Goal: Navigation & Orientation: Find specific page/section

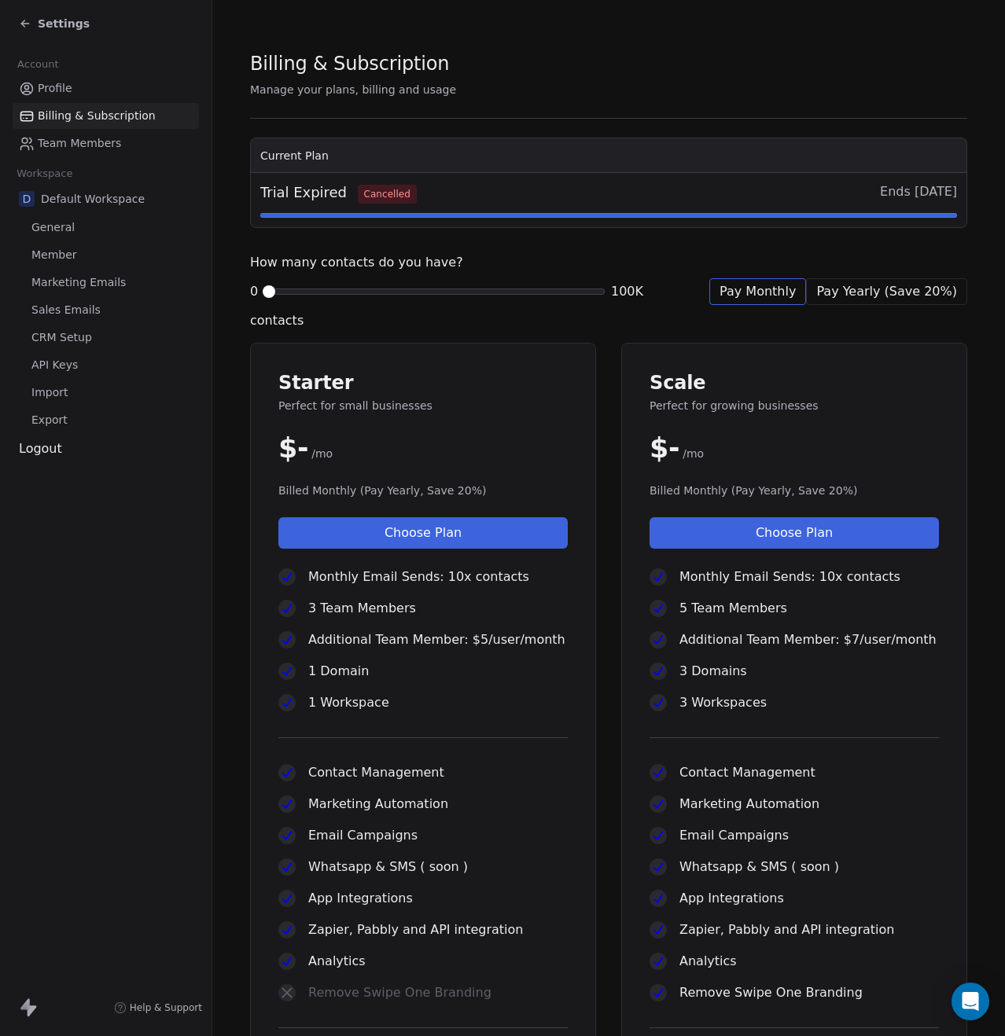
click at [64, 141] on span "Team Members" at bounding box center [79, 143] width 83 height 17
click at [62, 101] on div "Profile Billing & Subscription Team Members" at bounding box center [106, 115] width 186 height 81
click at [63, 89] on span "Profile" at bounding box center [55, 88] width 35 height 17
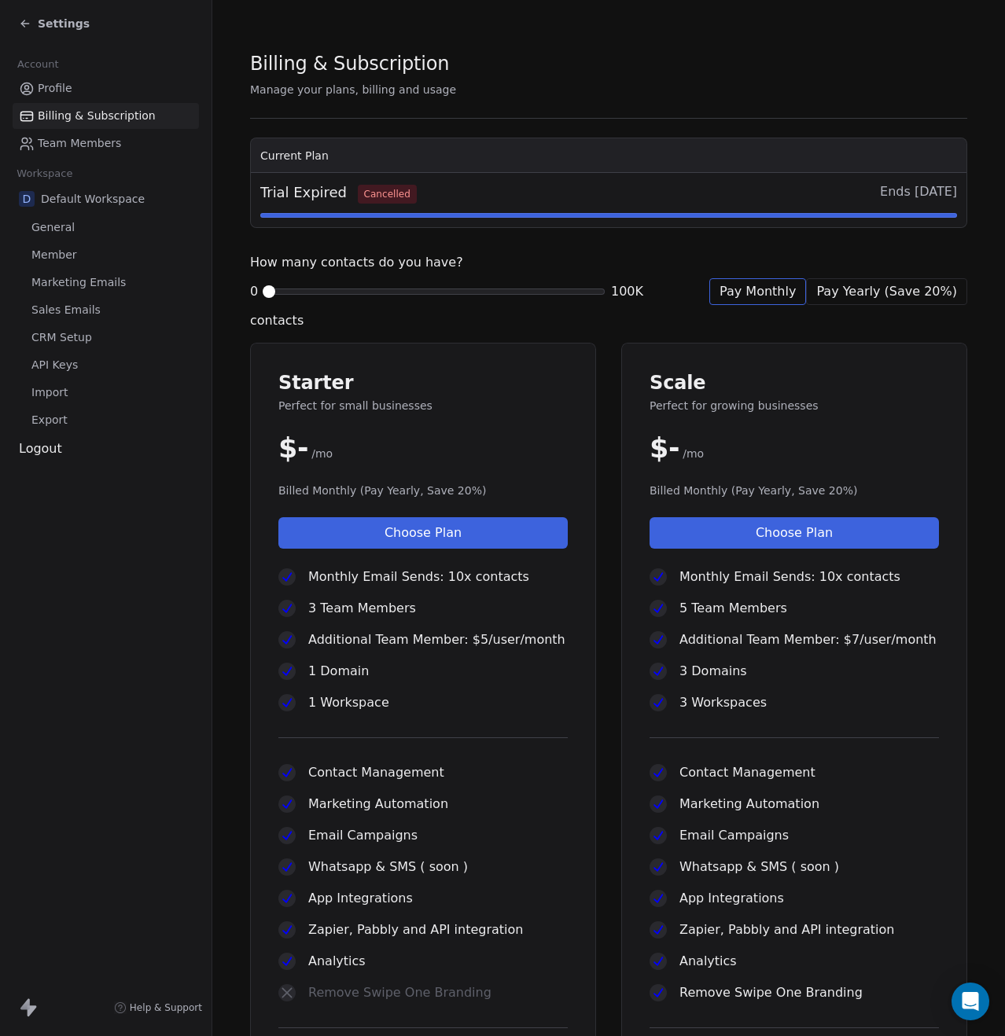
scroll to position [208, 0]
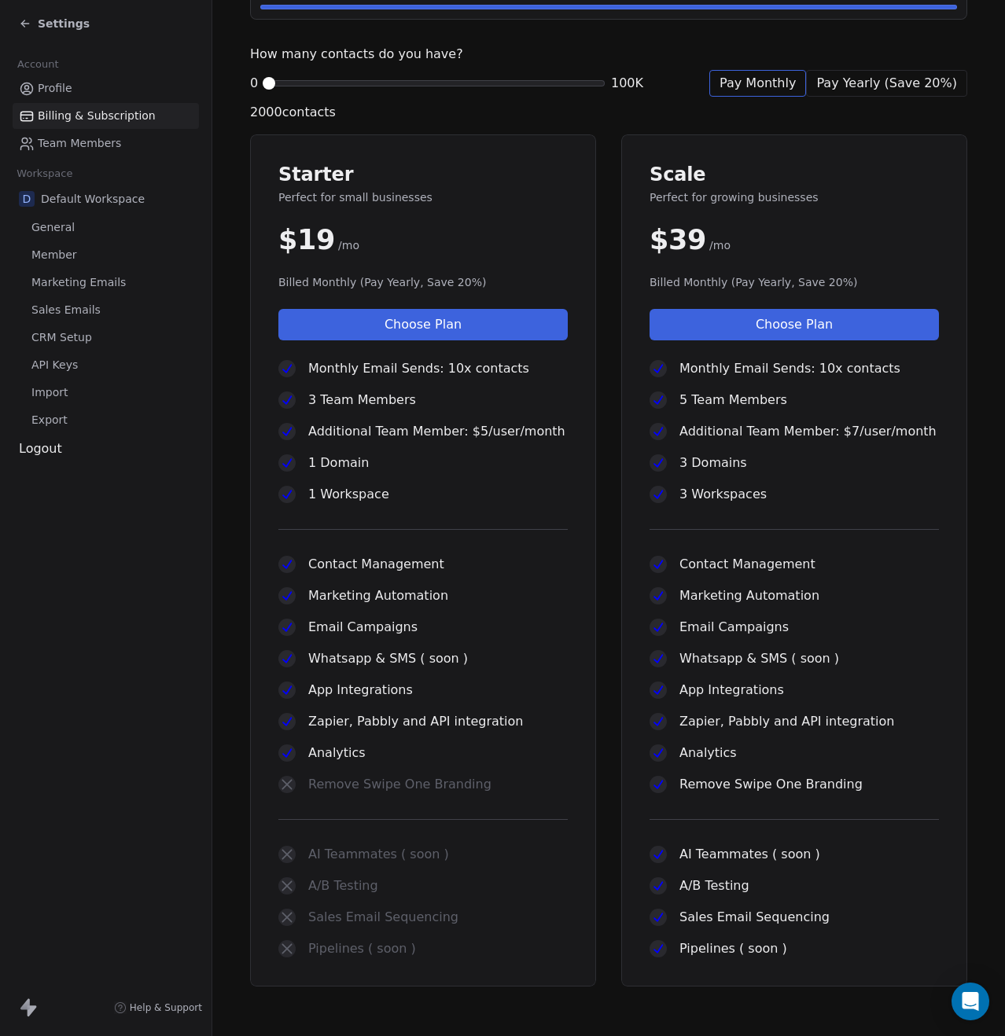
click at [271, 84] on span at bounding box center [268, 83] width 9 height 9
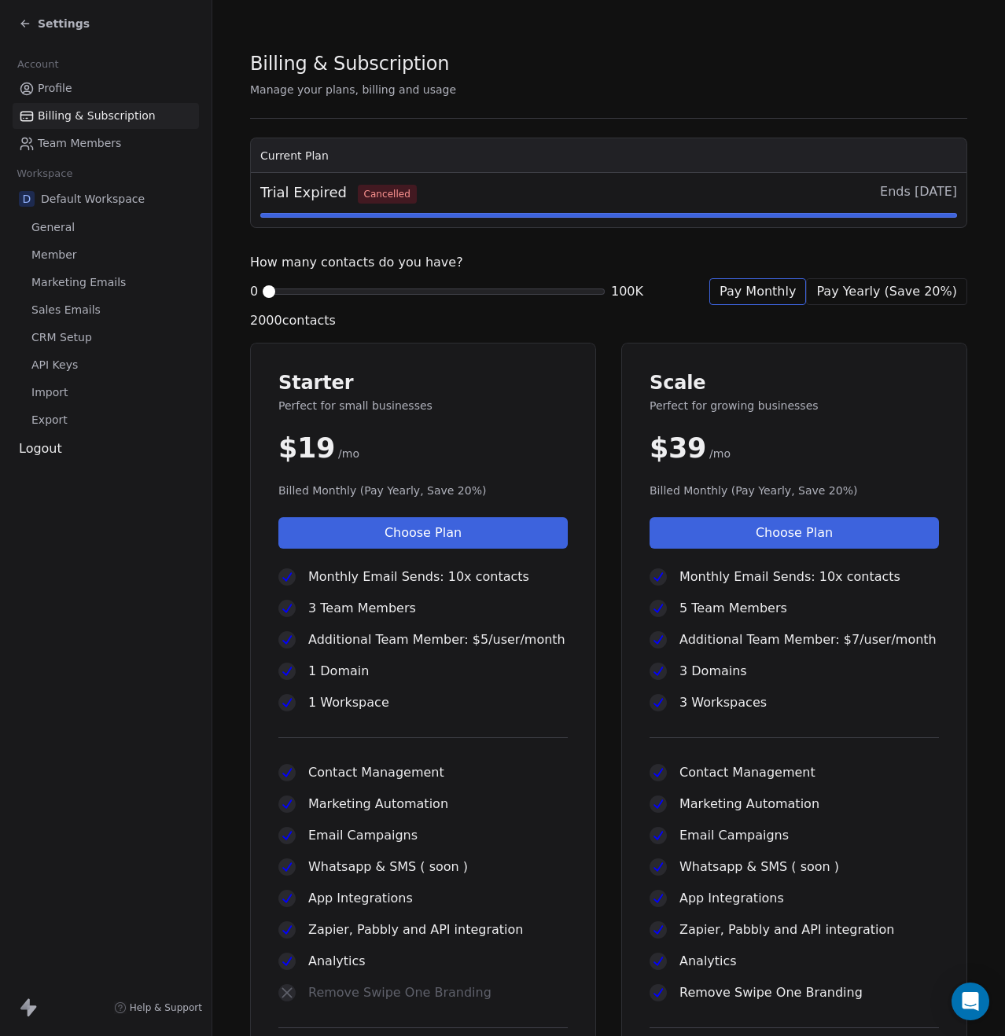
scroll to position [0, 0]
click at [105, 71] on div "Account" at bounding box center [106, 64] width 186 height 22
click at [88, 79] on link "Profile" at bounding box center [106, 88] width 186 height 26
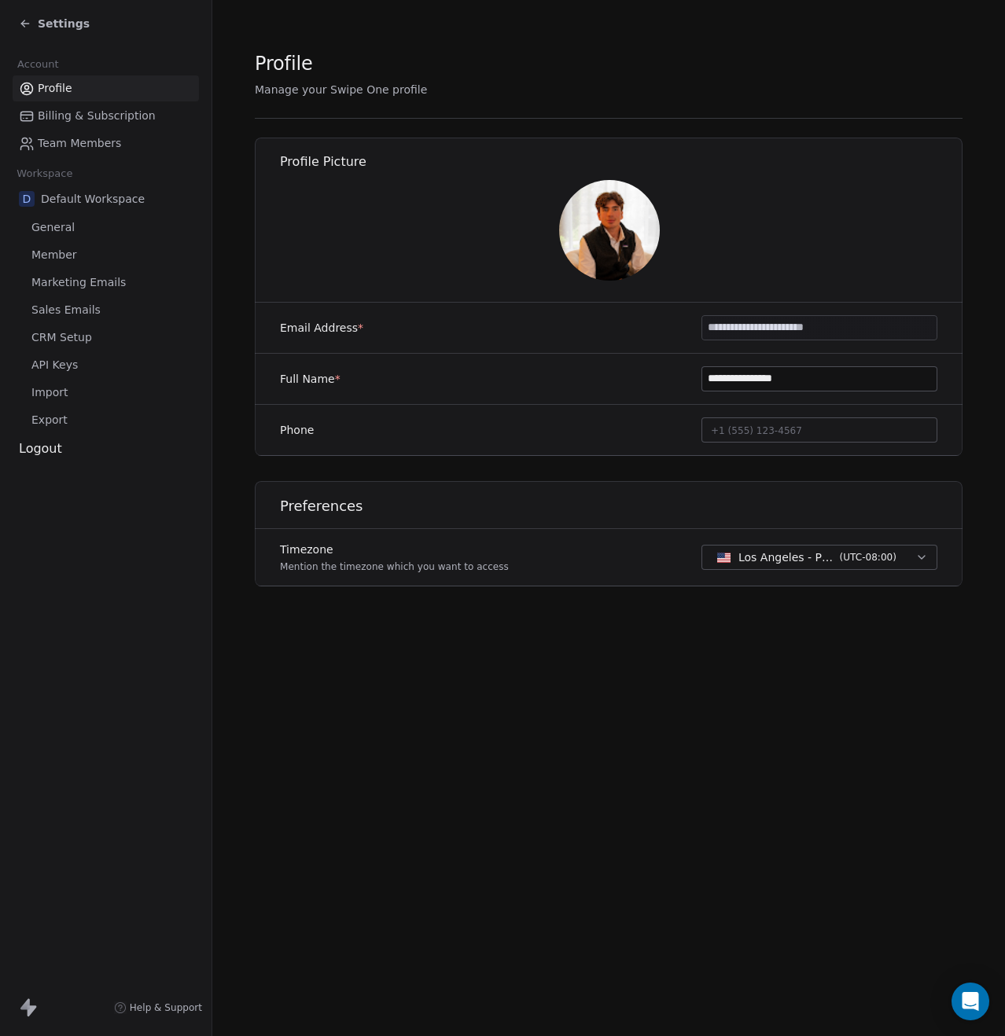
click at [88, 79] on link "Profile" at bounding box center [106, 88] width 186 height 26
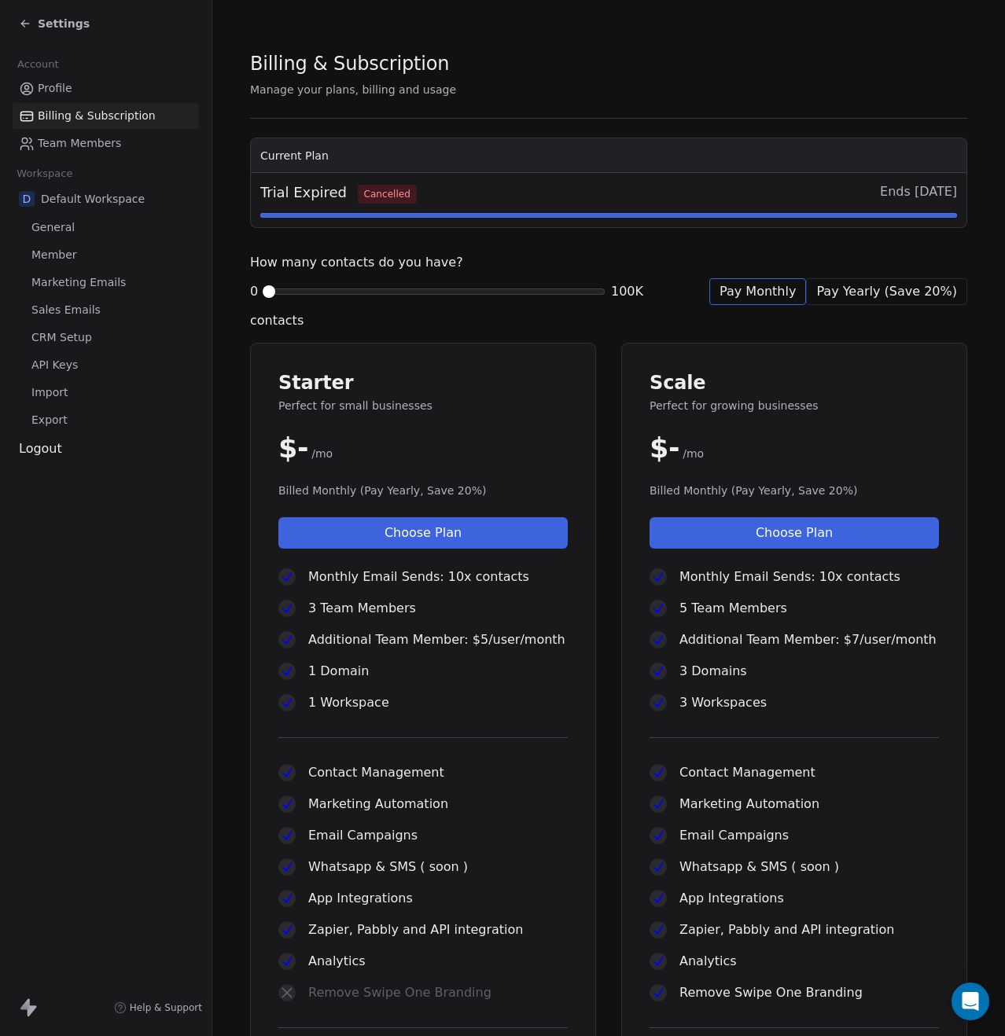
click at [88, 79] on link "Profile" at bounding box center [106, 88] width 186 height 26
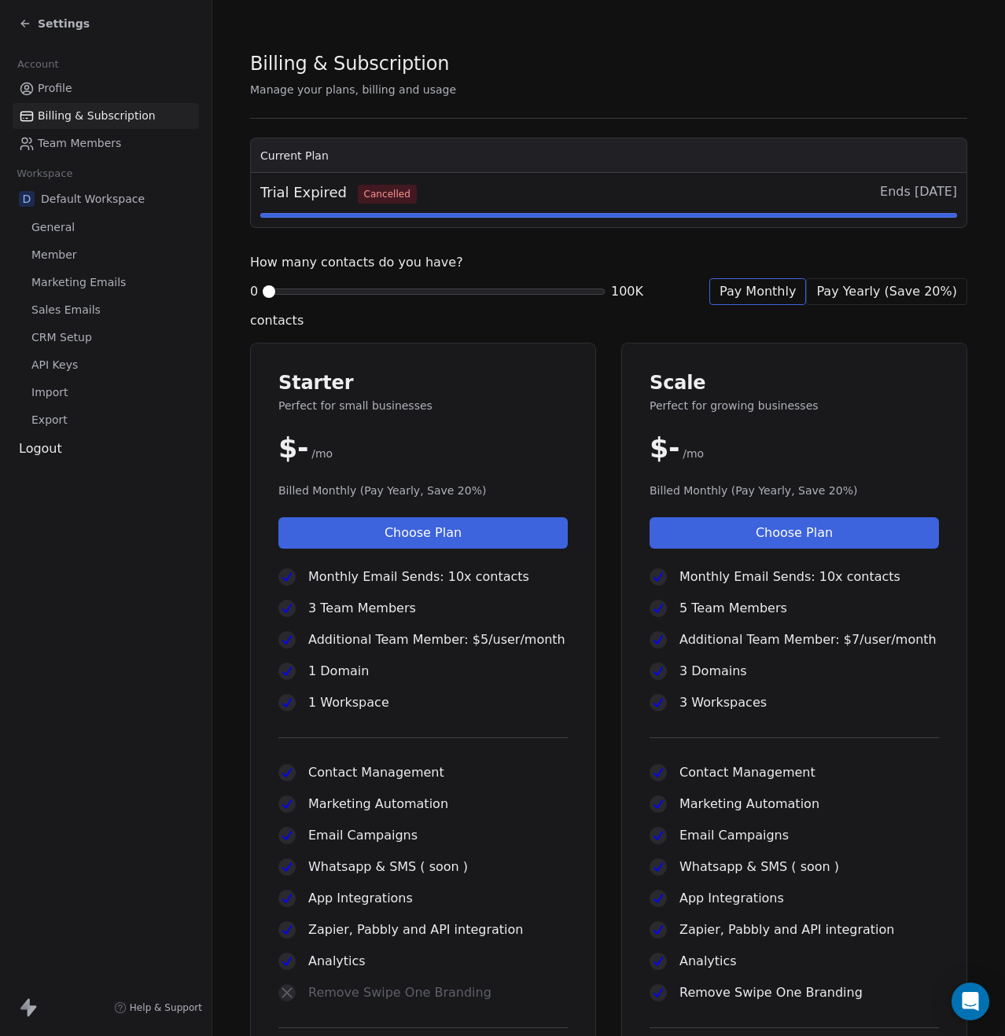
click at [88, 79] on link "Profile" at bounding box center [106, 88] width 186 height 26
click at [65, 7] on div "Settings" at bounding box center [106, 23] width 212 height 47
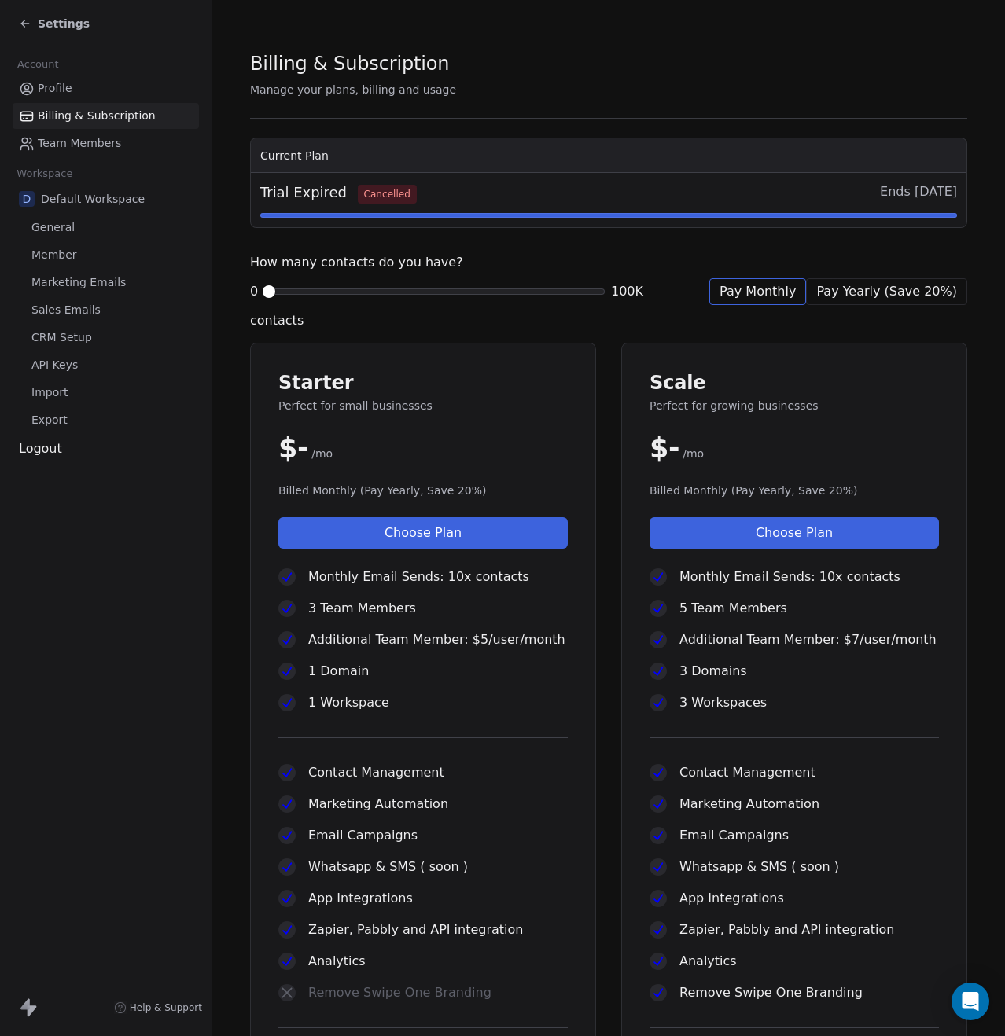
click at [56, 16] on span "Settings" at bounding box center [64, 24] width 52 height 16
click at [53, 17] on span "Settings" at bounding box center [64, 24] width 52 height 16
click at [27, 451] on div "Logout" at bounding box center [106, 449] width 186 height 19
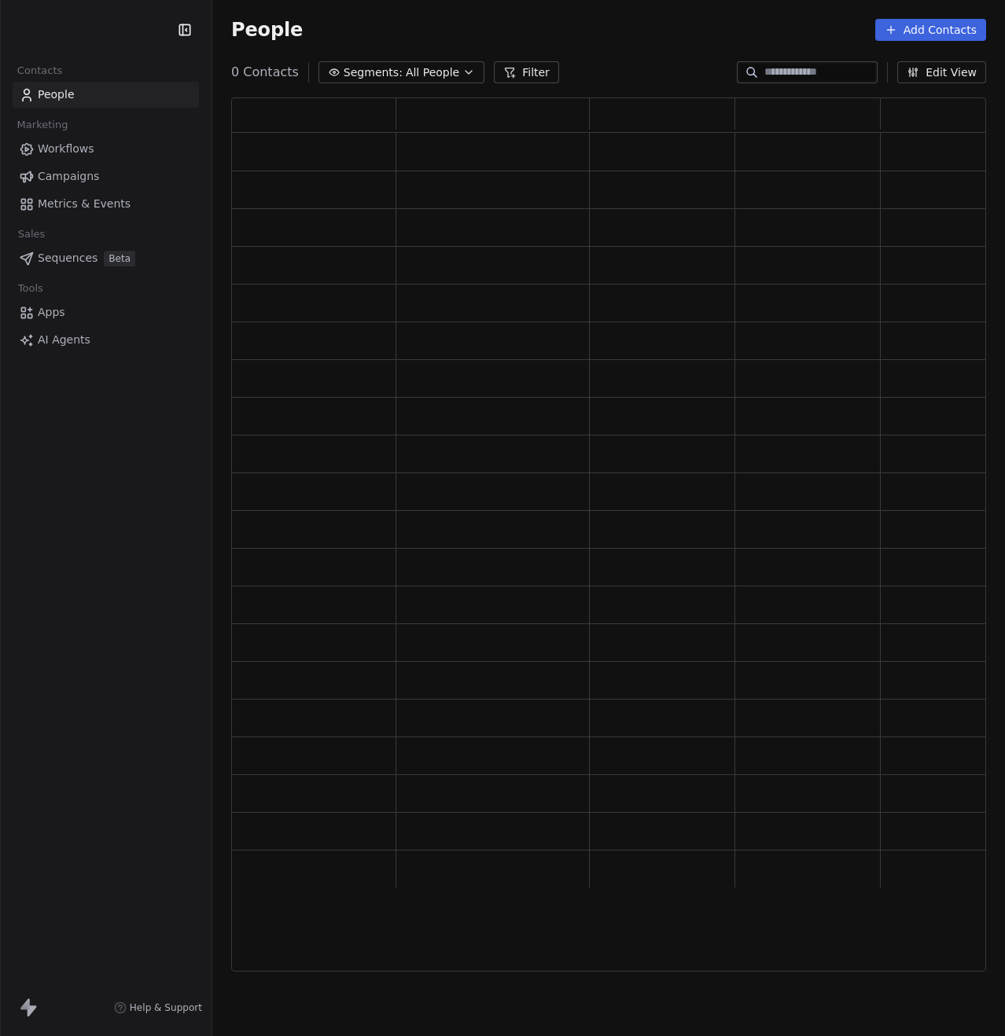
scroll to position [862, 742]
